Goal: Task Accomplishment & Management: Complete application form

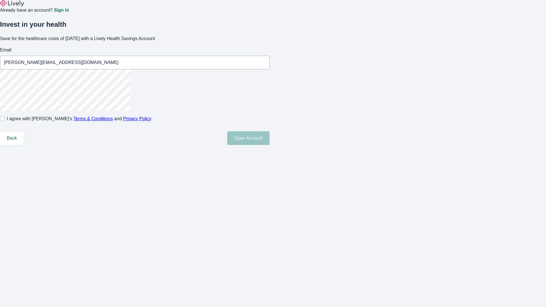
click at [5, 121] on input "I agree with Lively’s Terms & Conditions and Privacy Policy" at bounding box center [2, 119] width 5 height 5
checkbox input "true"
click at [269, 145] on button "Open Account" at bounding box center [248, 138] width 42 height 14
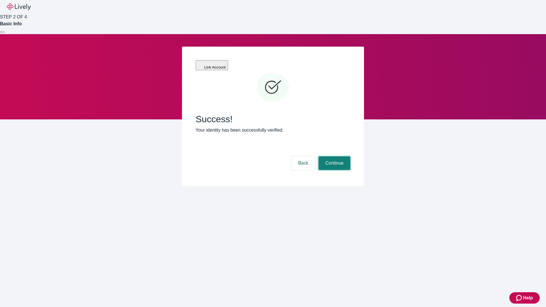
click at [333, 156] on button "Continue" at bounding box center [334, 163] width 32 height 14
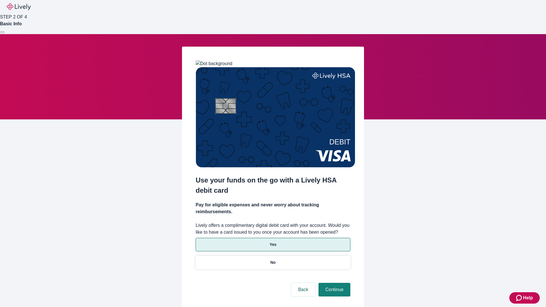
click at [273, 242] on p "Yes" at bounding box center [272, 245] width 7 height 6
click at [333, 283] on button "Continue" at bounding box center [334, 290] width 32 height 14
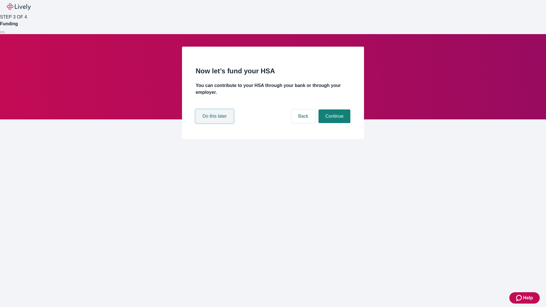
click at [215, 123] on button "Do this later" at bounding box center [215, 116] width 38 height 14
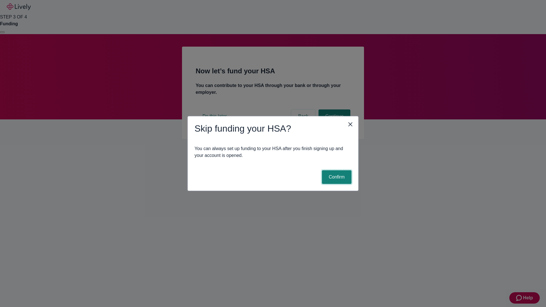
click at [336, 177] on button "Confirm" at bounding box center [337, 177] width 30 height 14
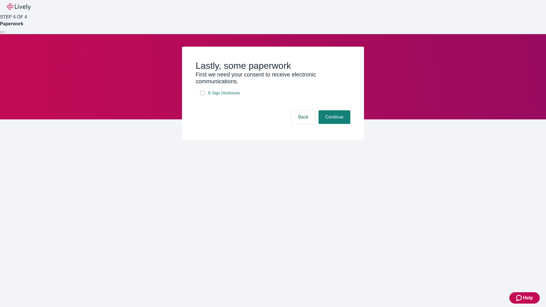
click at [202, 95] on input "E-Sign Disclosure" at bounding box center [202, 93] width 5 height 5
checkbox input "true"
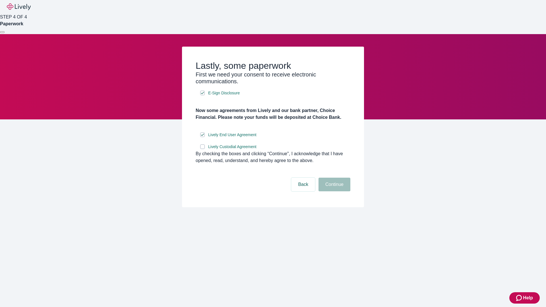
click at [202, 149] on input "Lively Custodial Agreement" at bounding box center [202, 146] width 5 height 5
checkbox input "true"
click at [333, 191] on button "Continue" at bounding box center [334, 185] width 32 height 14
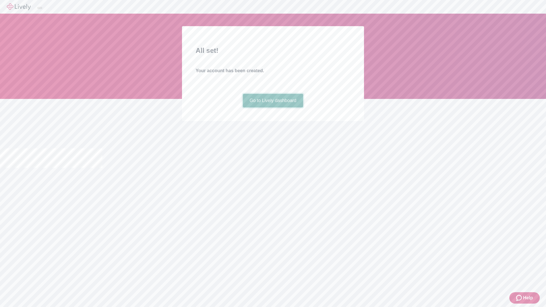
click at [273, 107] on link "Go to Lively dashboard" at bounding box center [273, 101] width 61 height 14
